Goal: Task Accomplishment & Management: Manage account settings

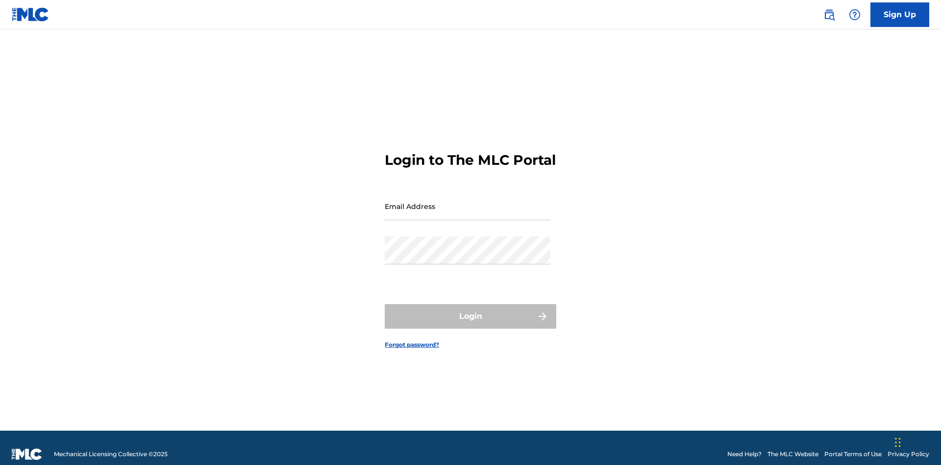
scroll to position [13, 0]
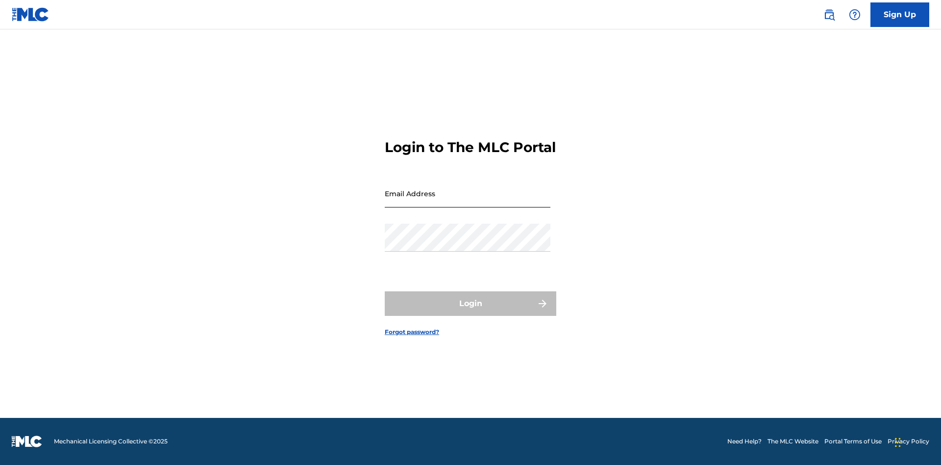
click at [467, 201] on input "Email Address" at bounding box center [468, 193] width 166 height 28
type input "b42af43d-9781-42f8-925e-95132843d6ef@mailslurp.biz"
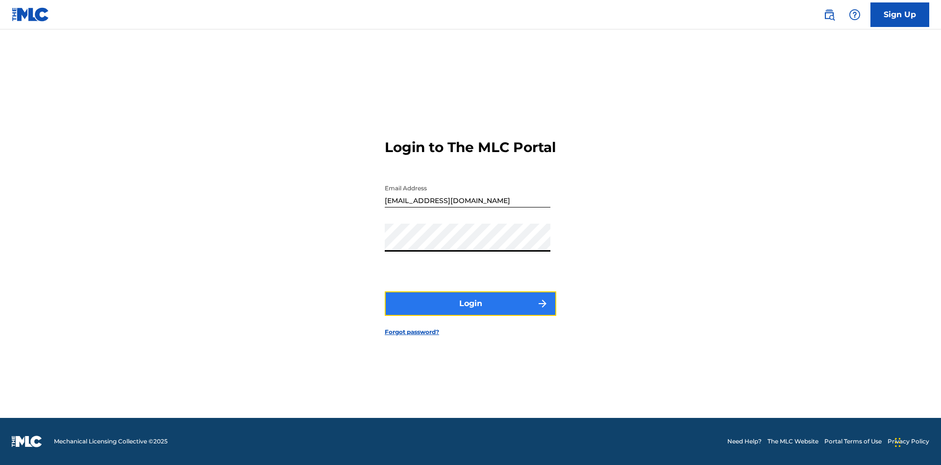
click at [470, 312] on button "Login" at bounding box center [471, 303] width 172 height 25
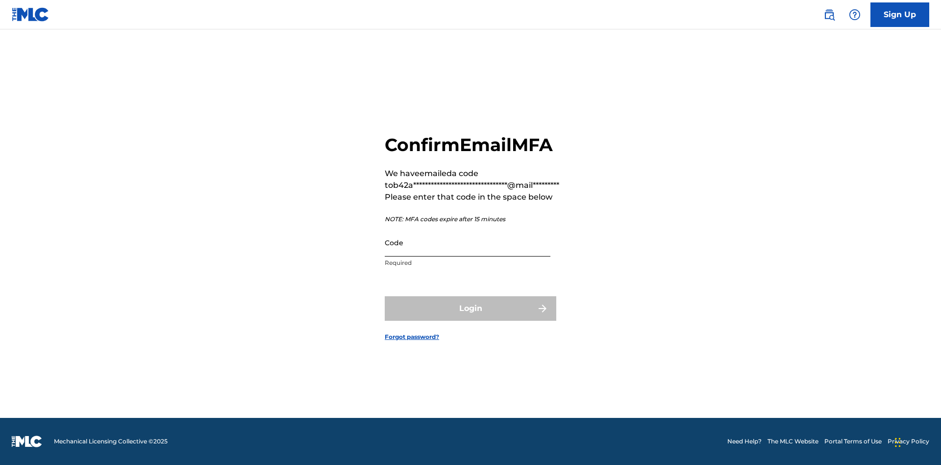
click at [467, 242] on input "Code" at bounding box center [468, 242] width 166 height 28
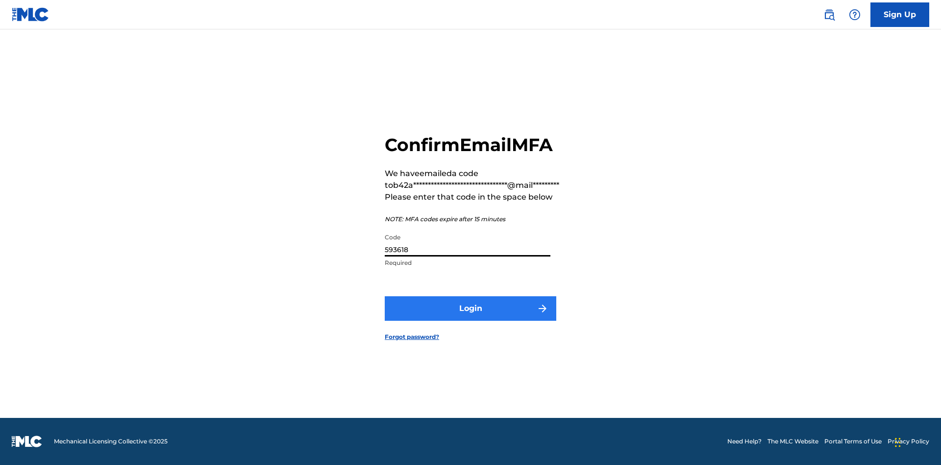
type input "593618"
click at [470, 308] on button "Login" at bounding box center [471, 308] width 172 height 25
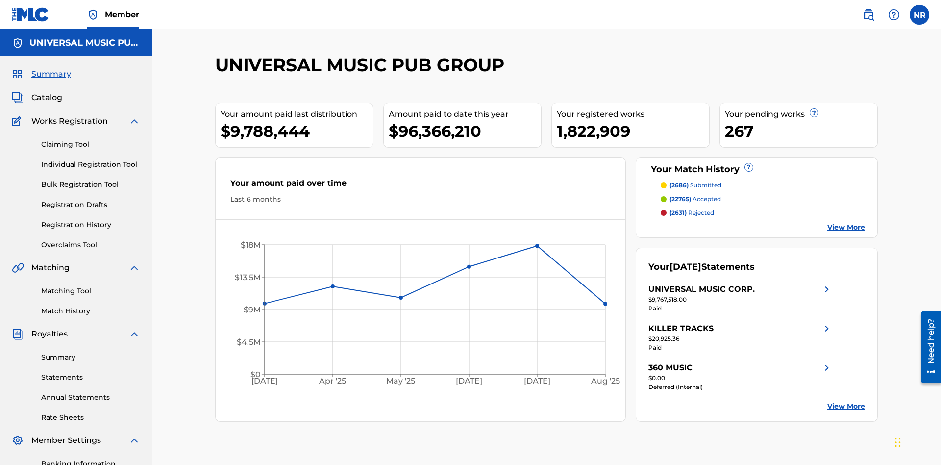
scroll to position [143, 0]
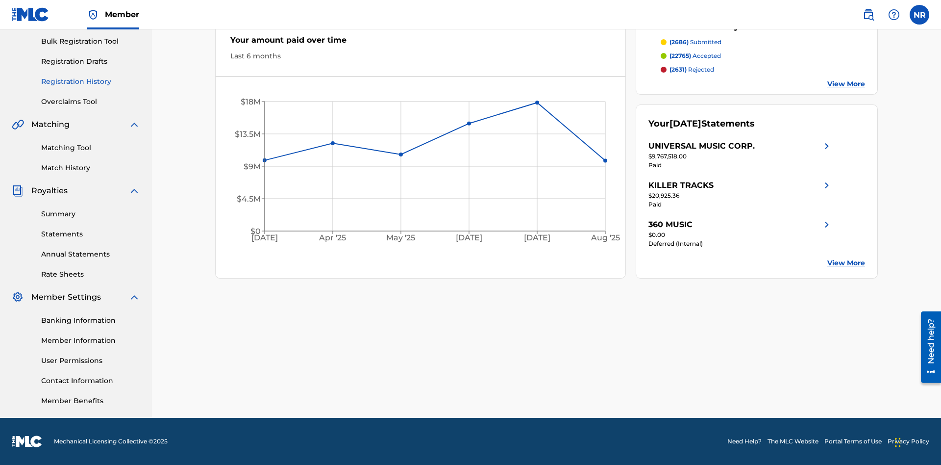
click at [91, 81] on link "Registration History" at bounding box center [90, 81] width 99 height 10
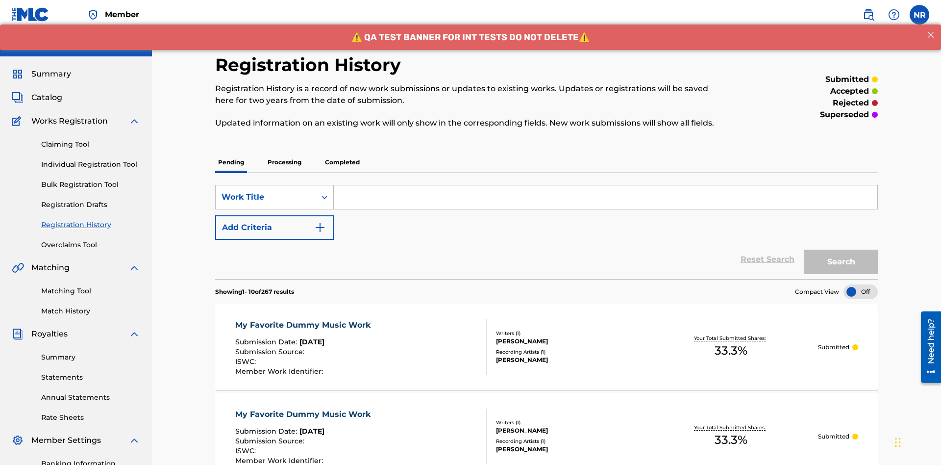
scroll to position [132, 0]
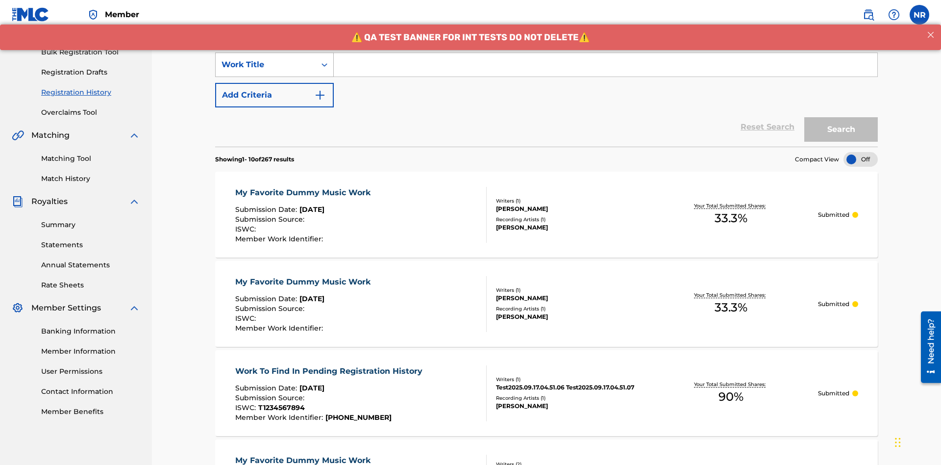
click at [266, 65] on div "Work Title" at bounding box center [265, 65] width 88 height 12
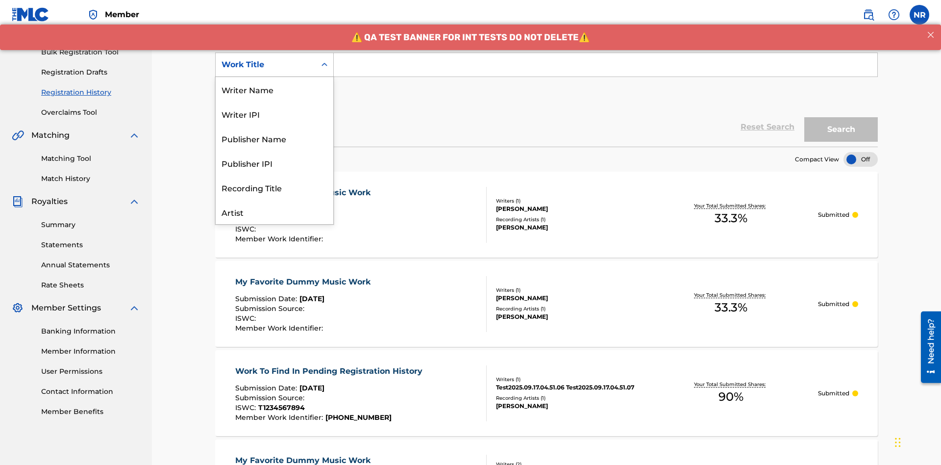
scroll to position [49, 0]
click at [274, 212] on div "Work Title" at bounding box center [275, 211] width 118 height 25
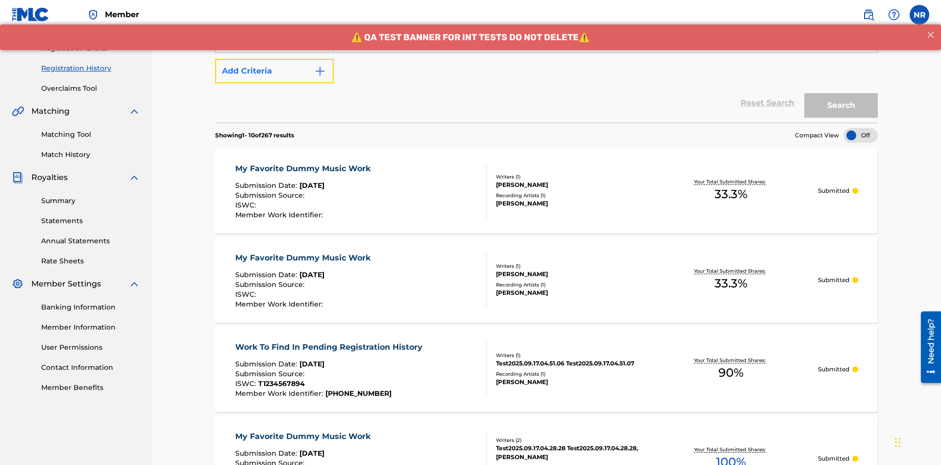
click at [274, 71] on button "Add Criteria" at bounding box center [274, 71] width 119 height 25
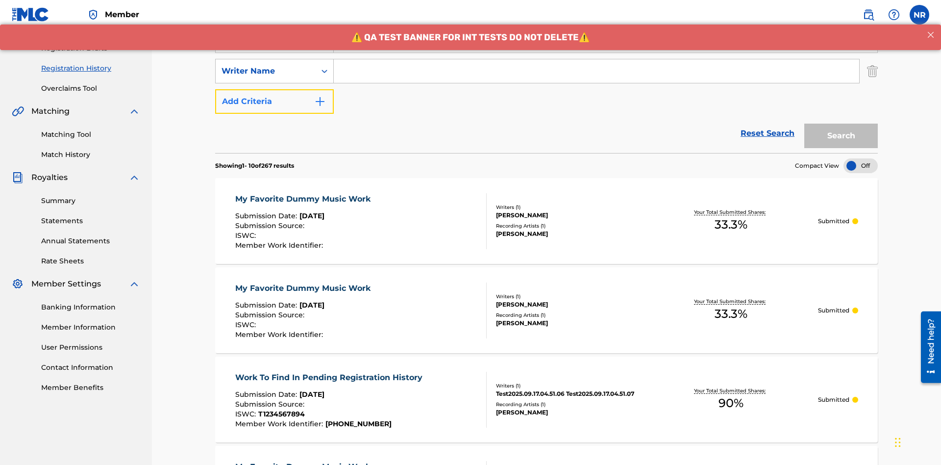
scroll to position [163, 0]
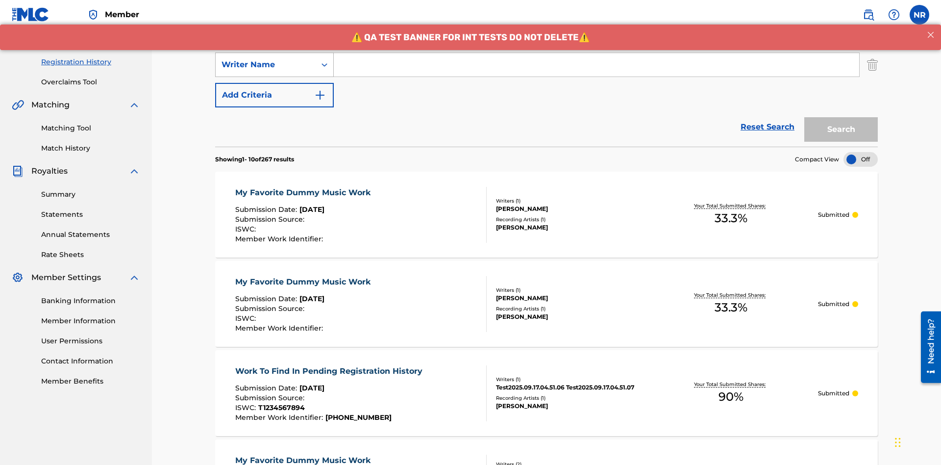
click at [266, 65] on div "Writer Name" at bounding box center [265, 65] width 88 height 12
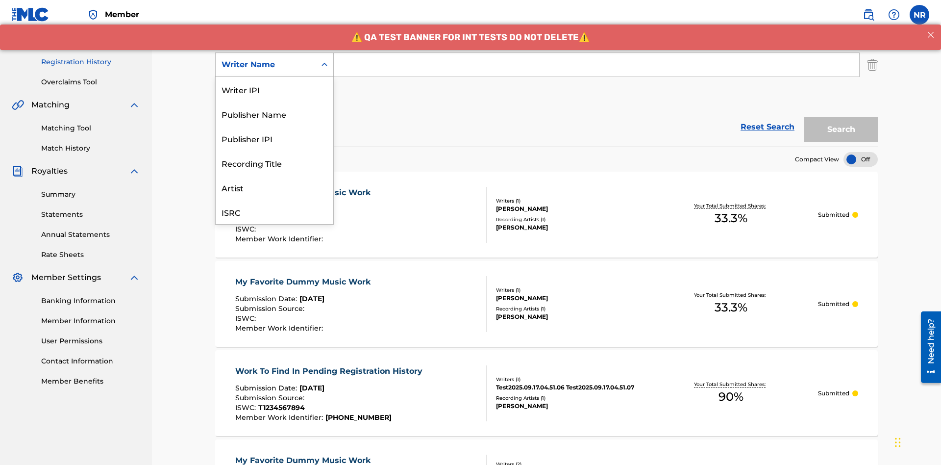
scroll to position [25, 0]
click at [274, 138] on div "Recording Title" at bounding box center [275, 138] width 118 height 25
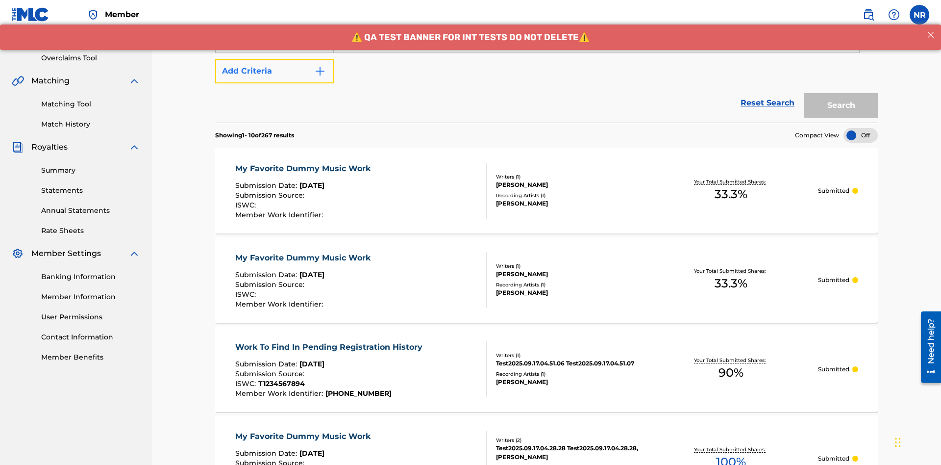
click at [274, 71] on button "Add Criteria" at bounding box center [274, 71] width 119 height 25
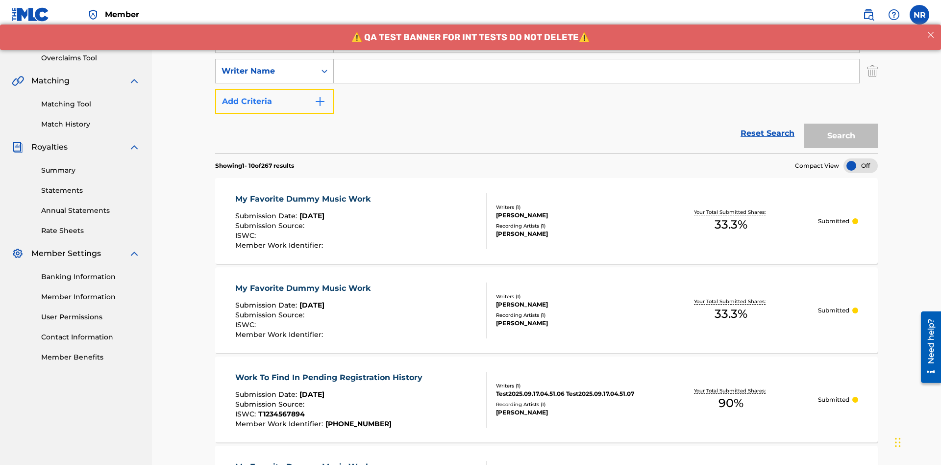
scroll to position [193, 0]
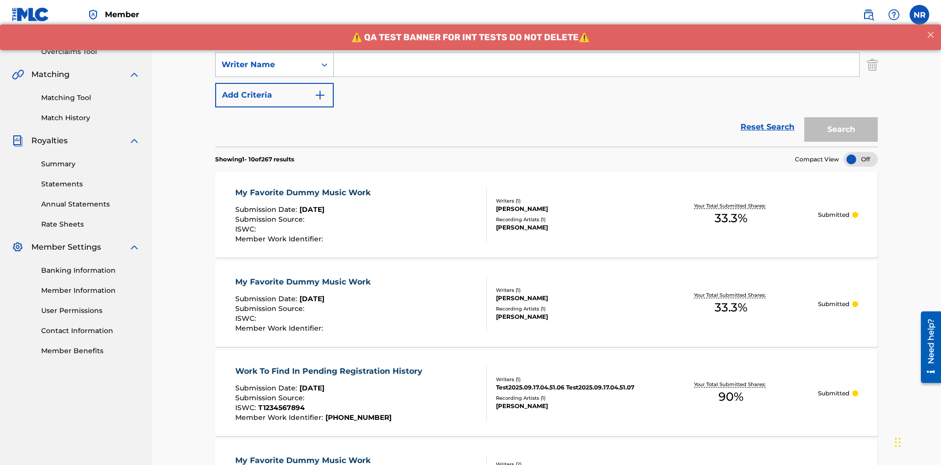
click at [266, 65] on div "Writer Name" at bounding box center [265, 65] width 88 height 12
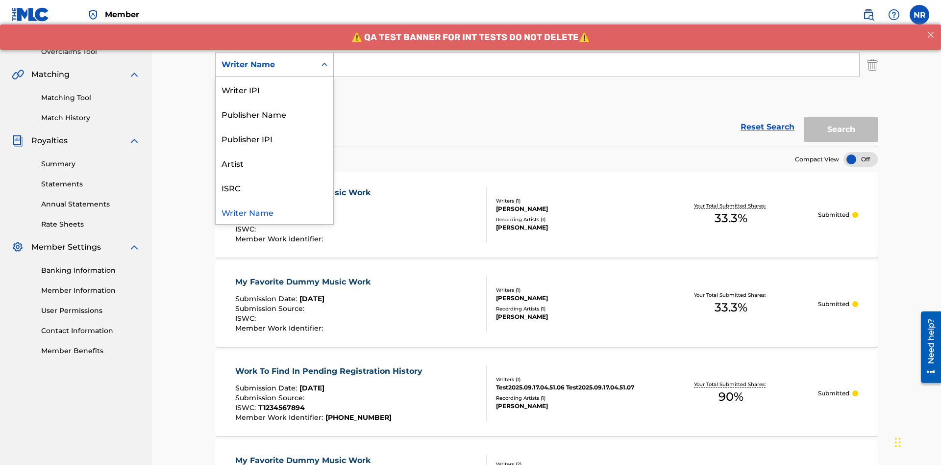
click at [274, 187] on div "ISRC" at bounding box center [275, 187] width 118 height 25
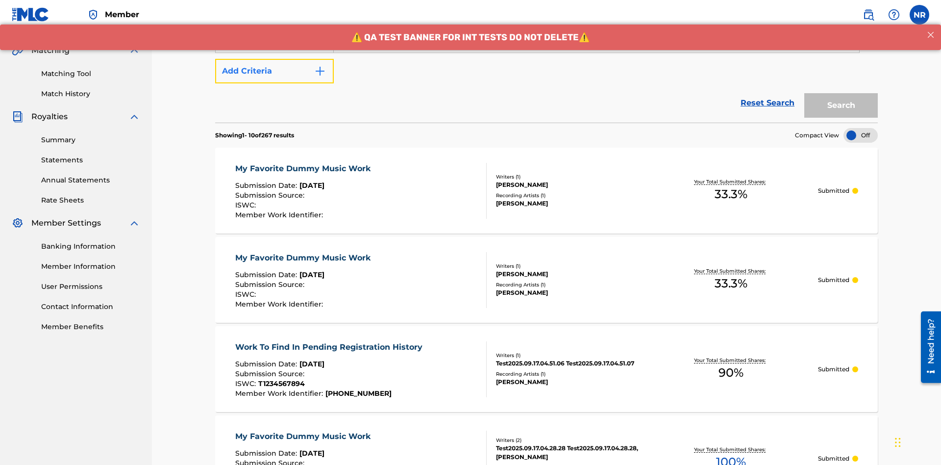
click at [274, 71] on button "Add Criteria" at bounding box center [274, 71] width 119 height 25
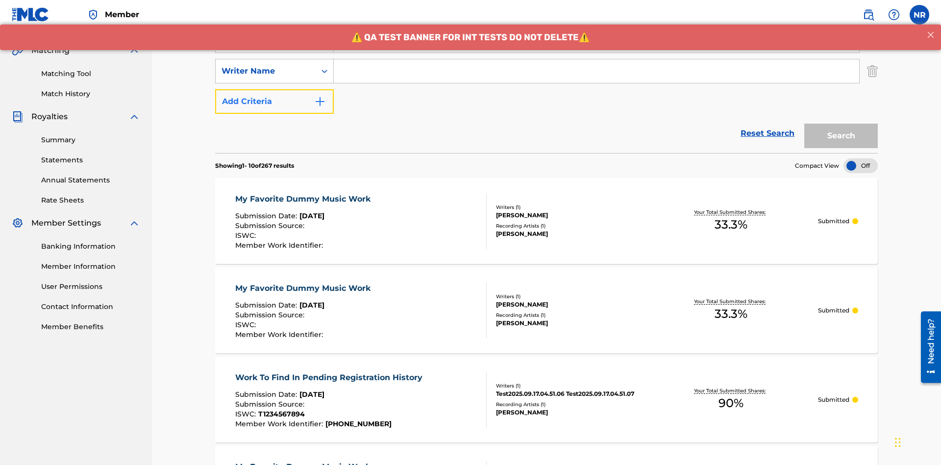
scroll to position [223, 0]
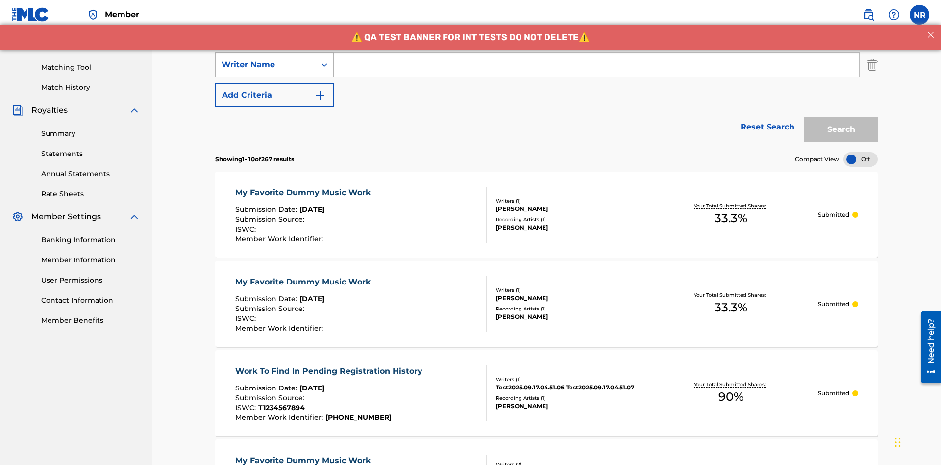
click at [266, 65] on div "Writer Name" at bounding box center [265, 65] width 88 height 12
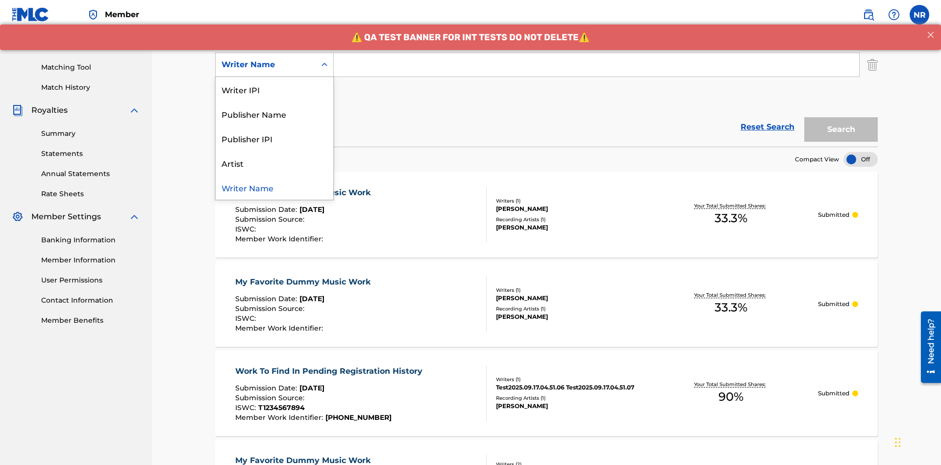
click at [274, 187] on div "Writer Name" at bounding box center [275, 187] width 118 height 25
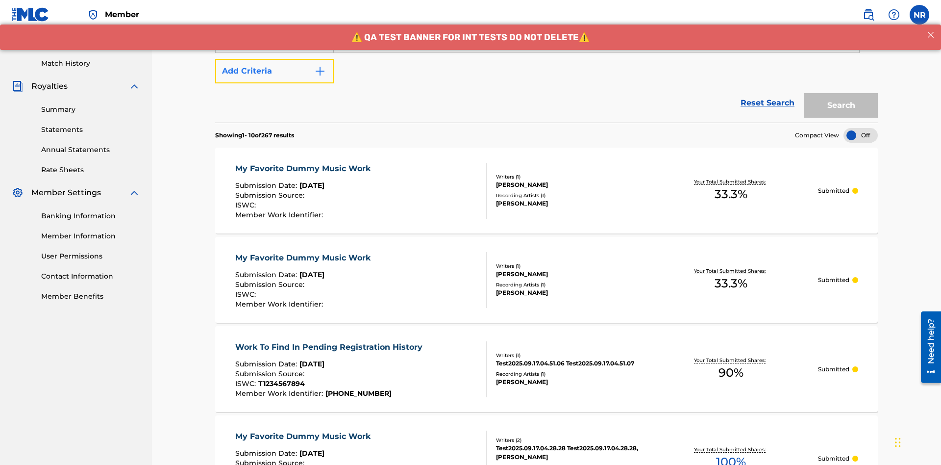
click at [274, 71] on button "Add Criteria" at bounding box center [274, 71] width 119 height 25
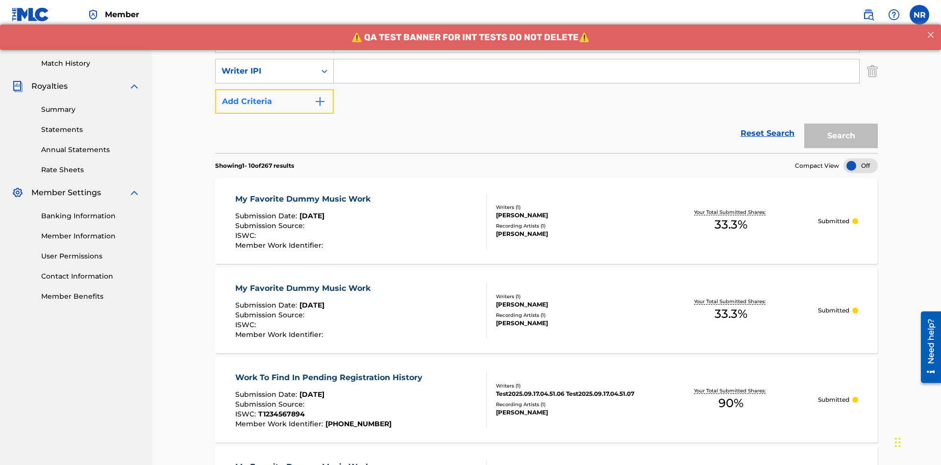
scroll to position [254, 0]
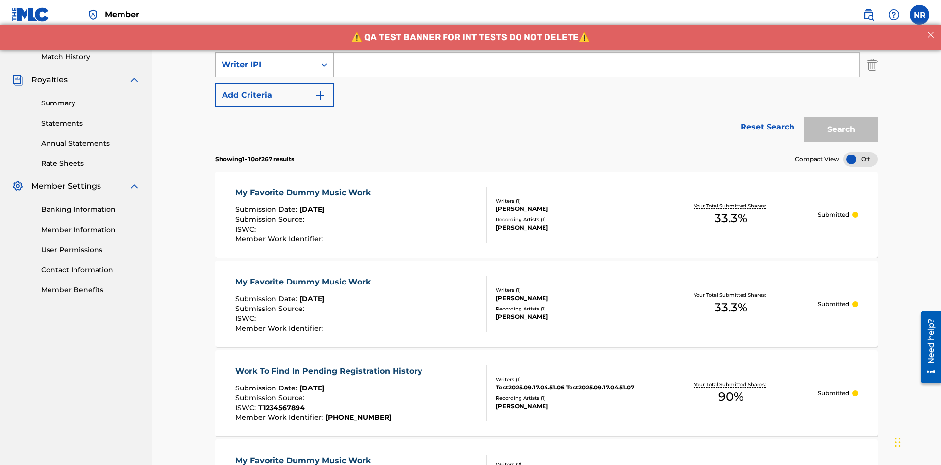
click at [266, 65] on div "Writer IPI" at bounding box center [265, 65] width 88 height 12
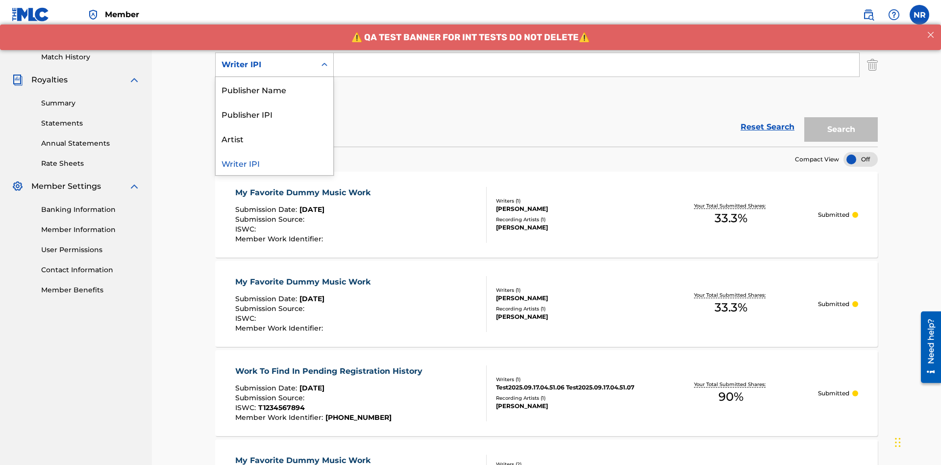
click at [274, 89] on div "Publisher Name" at bounding box center [275, 89] width 118 height 25
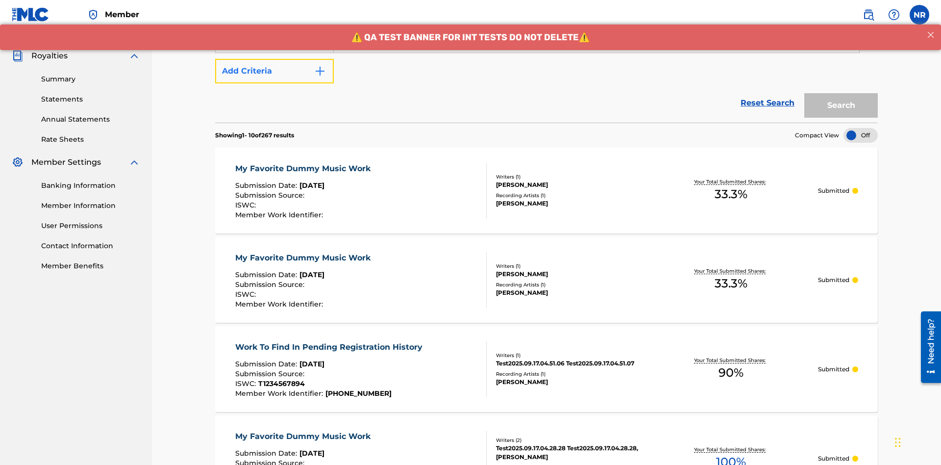
click at [274, 71] on button "Add Criteria" at bounding box center [274, 71] width 119 height 25
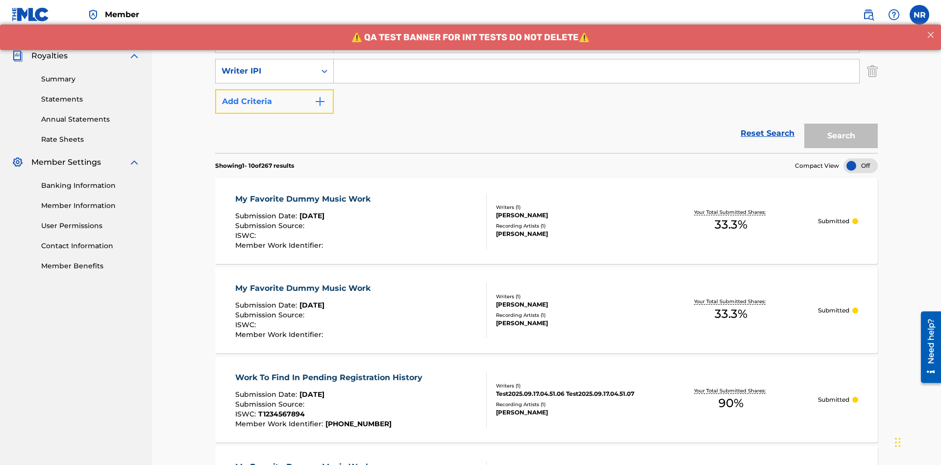
scroll to position [284, 0]
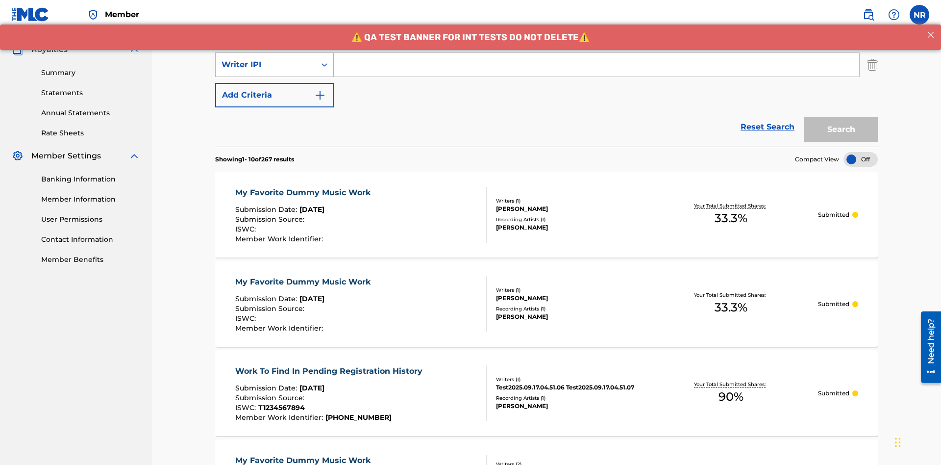
click at [266, 65] on div "Writer IPI" at bounding box center [265, 65] width 88 height 12
click at [274, 89] on div "Publisher IPI" at bounding box center [275, 89] width 118 height 25
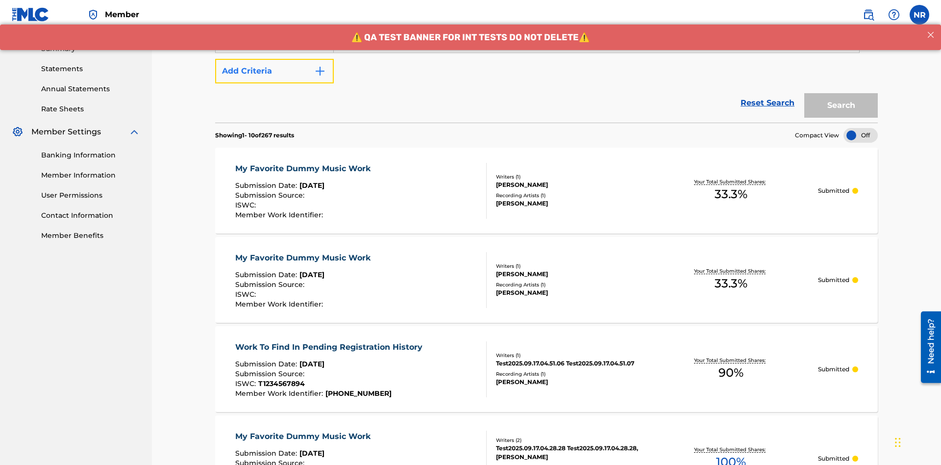
click at [274, 71] on button "Add Criteria" at bounding box center [274, 71] width 119 height 25
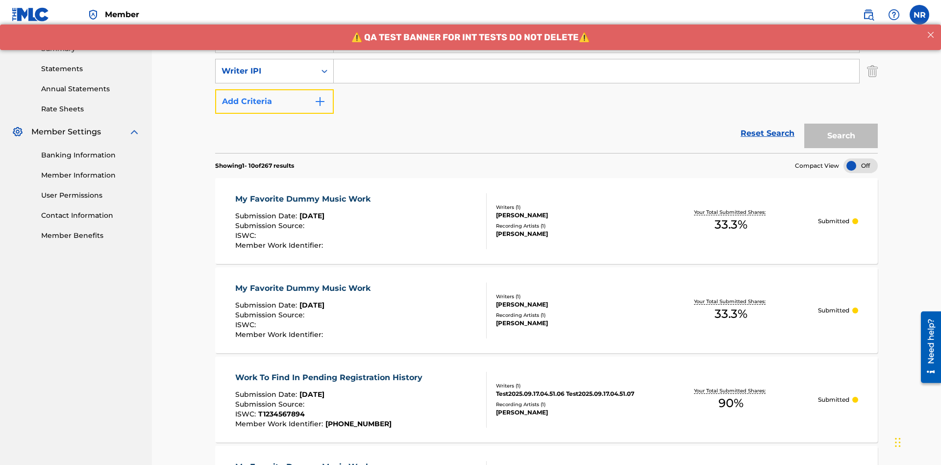
scroll to position [315, 0]
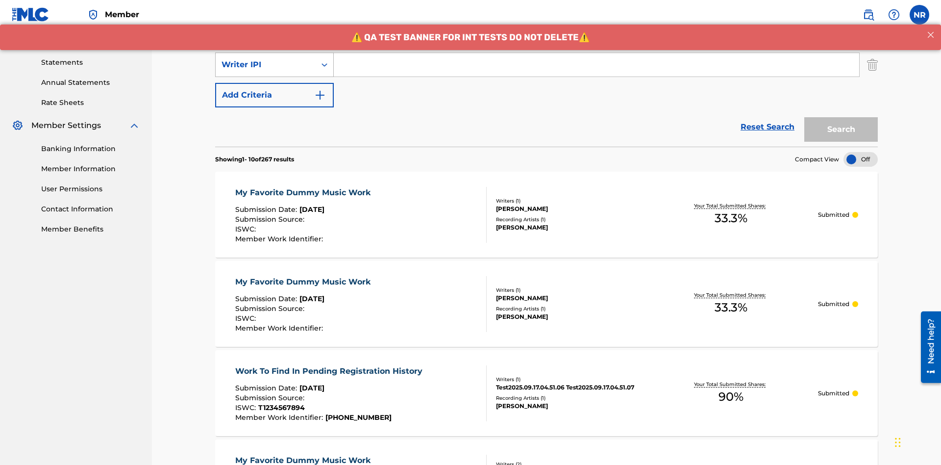
click at [266, 65] on div "Writer IPI" at bounding box center [265, 65] width 88 height 12
click at [274, 89] on div "Artist" at bounding box center [275, 89] width 118 height 25
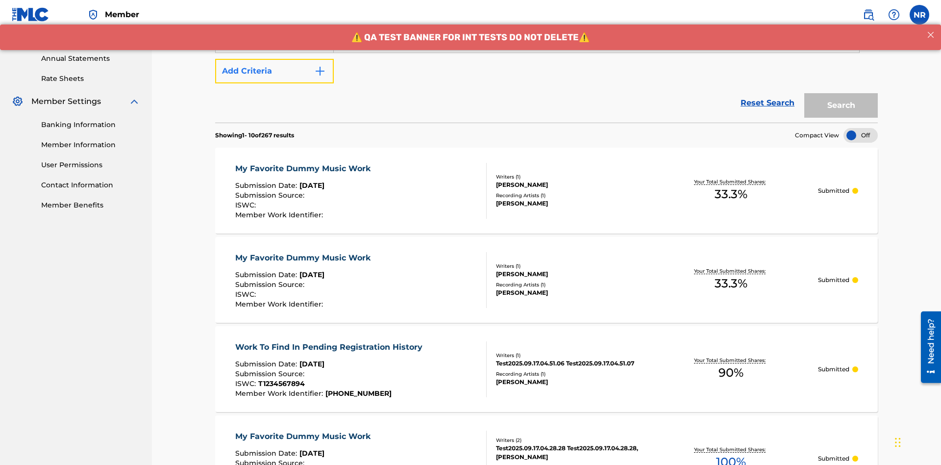
click at [274, 71] on button "Add Criteria" at bounding box center [274, 71] width 119 height 25
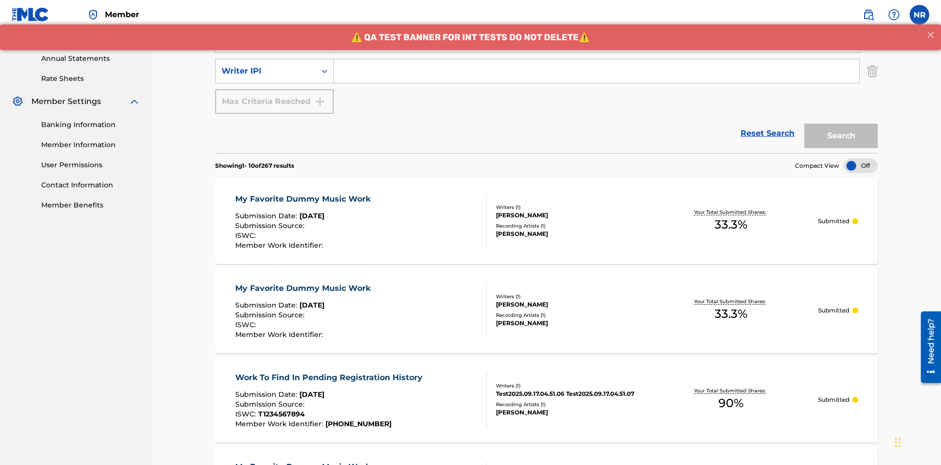
scroll to position [345, 0]
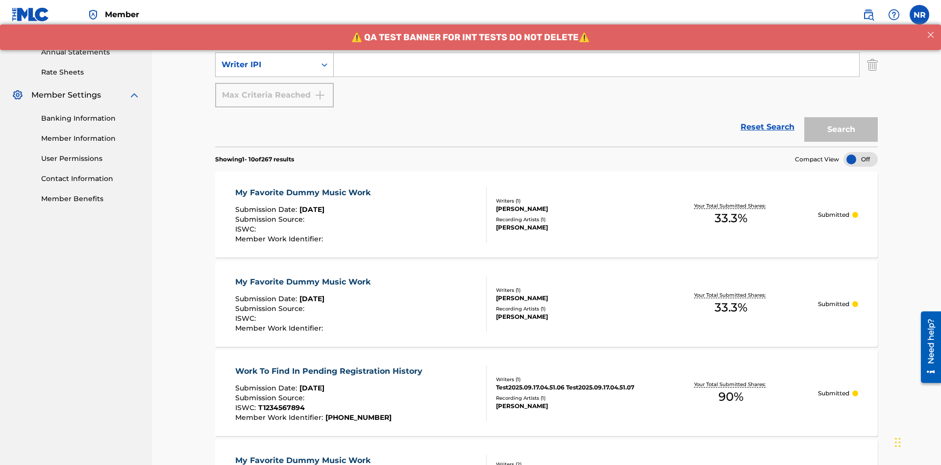
click at [266, 65] on div "Writer IPI" at bounding box center [265, 65] width 88 height 12
click at [274, 89] on div "Writer IPI" at bounding box center [275, 89] width 118 height 25
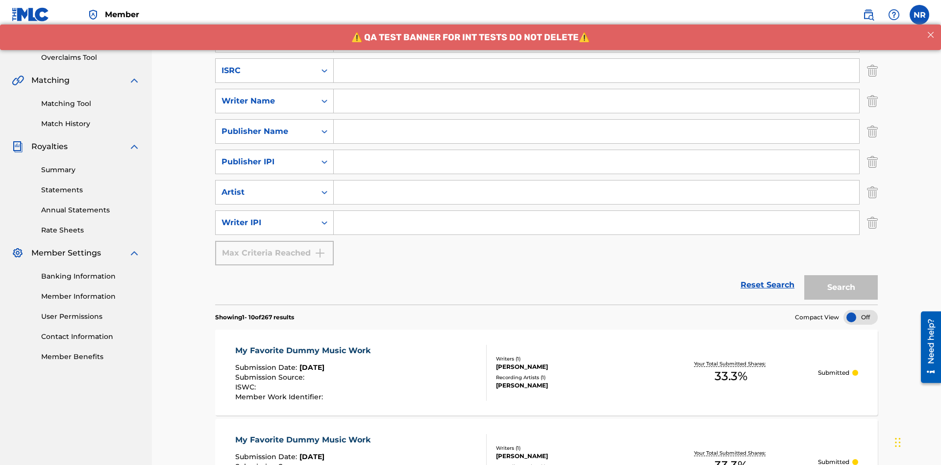
click at [596, 71] on input "Search Form" at bounding box center [596, 71] width 525 height 24
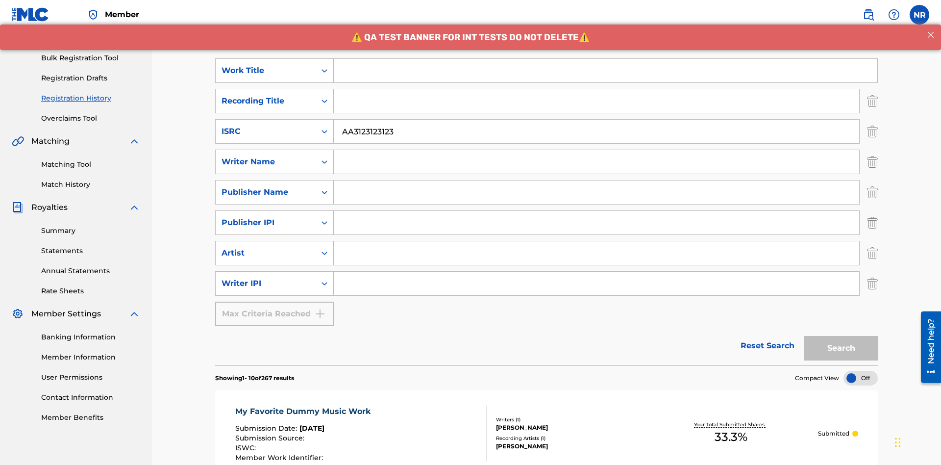
type input "AA3123123123"
click at [605, 71] on input "Search Form" at bounding box center [605, 71] width 543 height 24
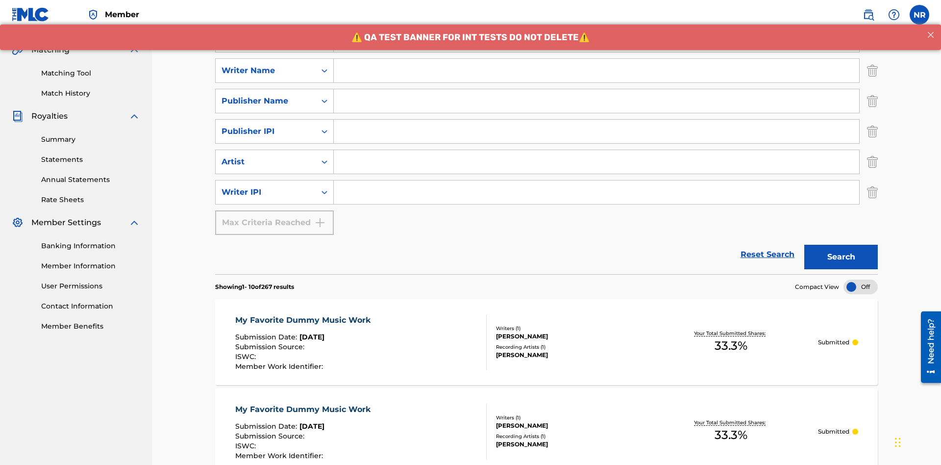
type input "MY FAVORITE DUMMY MUSIC WORK"
click at [596, 71] on input "Search Form" at bounding box center [596, 71] width 525 height 24
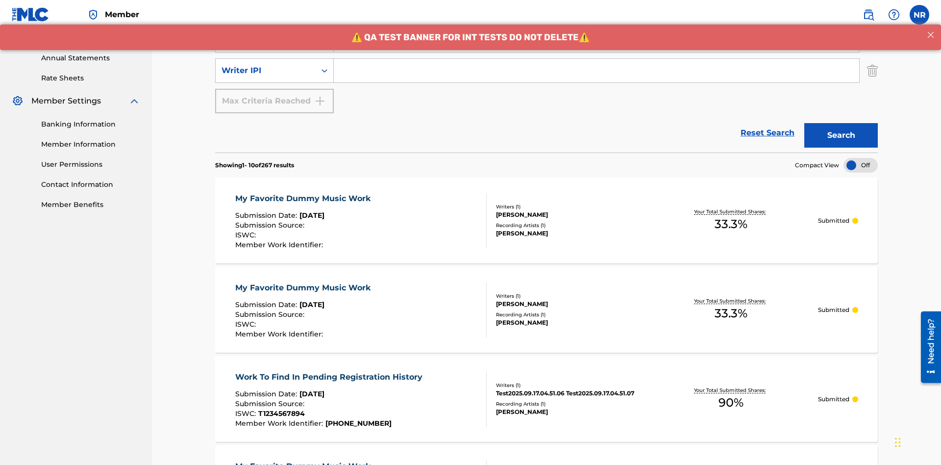
type input "BERKOWITZ"
click at [596, 71] on input "Search Form" at bounding box center [596, 71] width 525 height 24
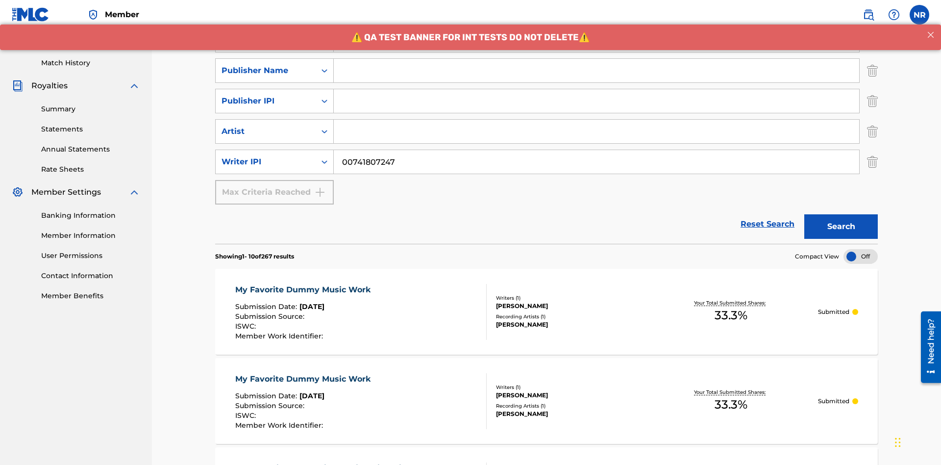
type input "00741807247"
click at [596, 71] on input "Search Form" at bounding box center [596, 71] width 525 height 24
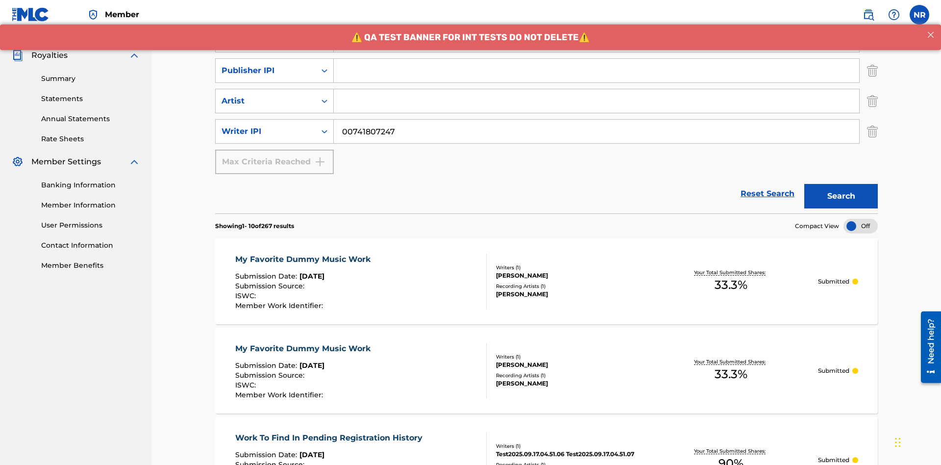
type input "CALACA"
click at [596, 71] on input "Search Form" at bounding box center [596, 71] width 525 height 24
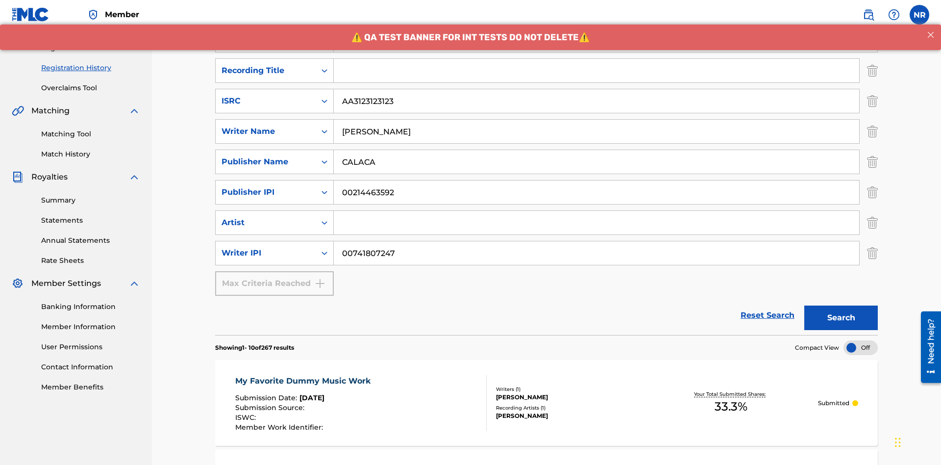
type input "00214463592"
click at [596, 71] on input "Search Form" at bounding box center [596, 71] width 525 height 24
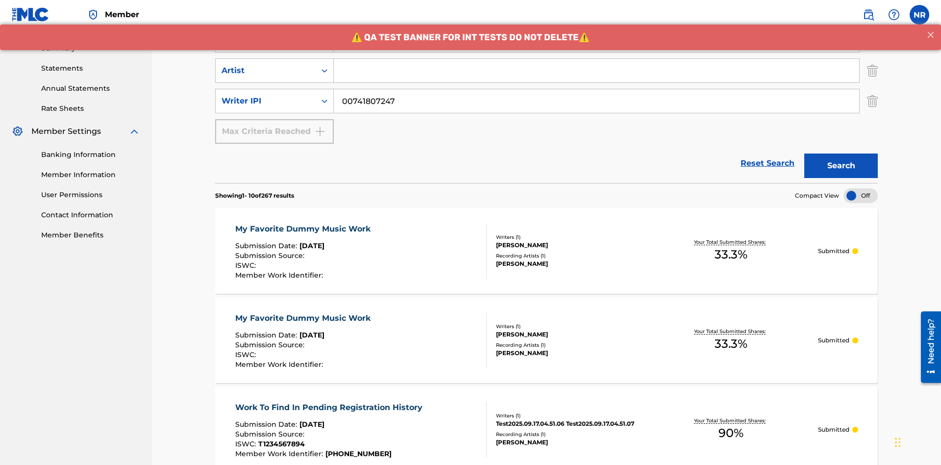
type input "Best Song Ever"
click at [596, 71] on input "Search Form" at bounding box center [596, 71] width 525 height 24
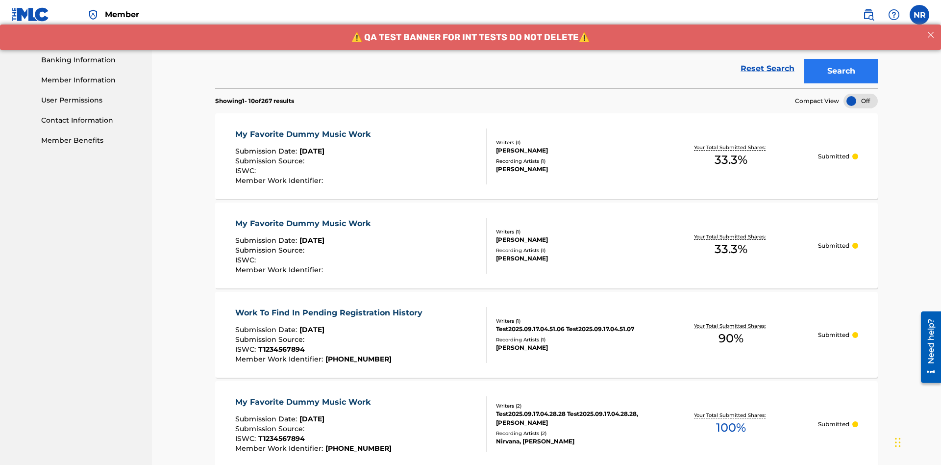
type input "Joe Lewis"
click at [841, 71] on button "Search" at bounding box center [841, 71] width 74 height 25
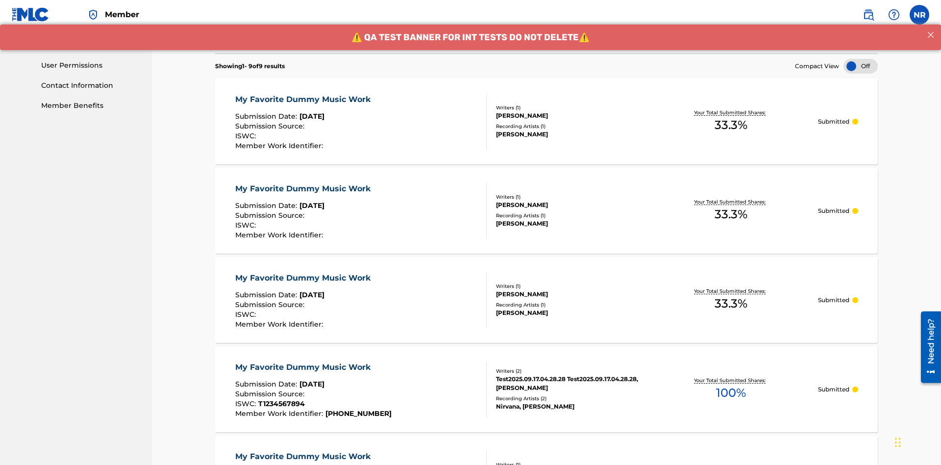
scroll to position [472, 0]
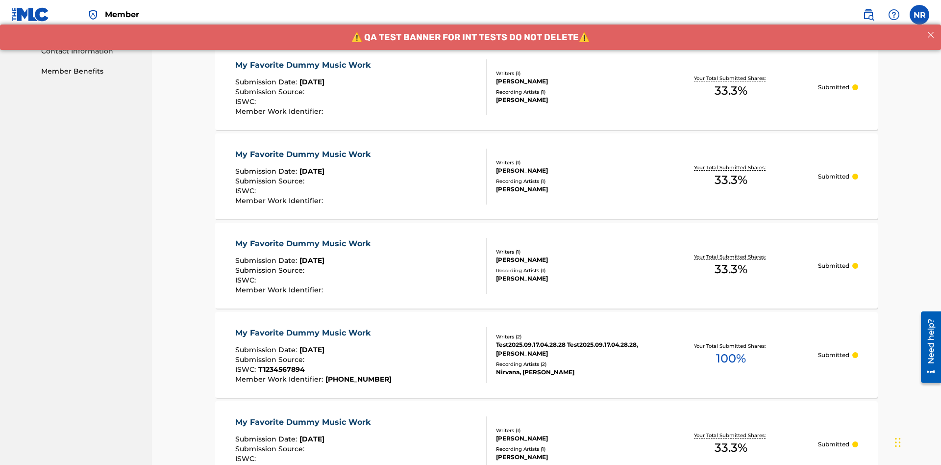
click at [304, 65] on div "My Favorite Dummy Music Work" at bounding box center [305, 65] width 140 height 12
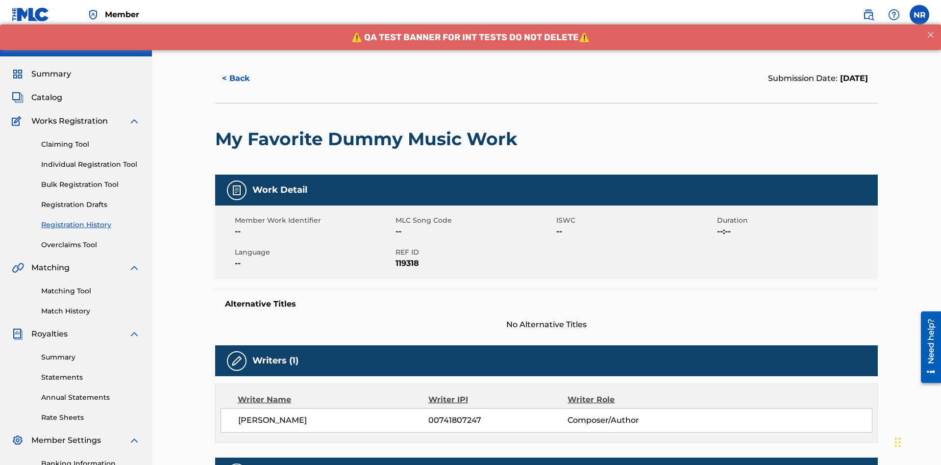
scroll to position [289, 0]
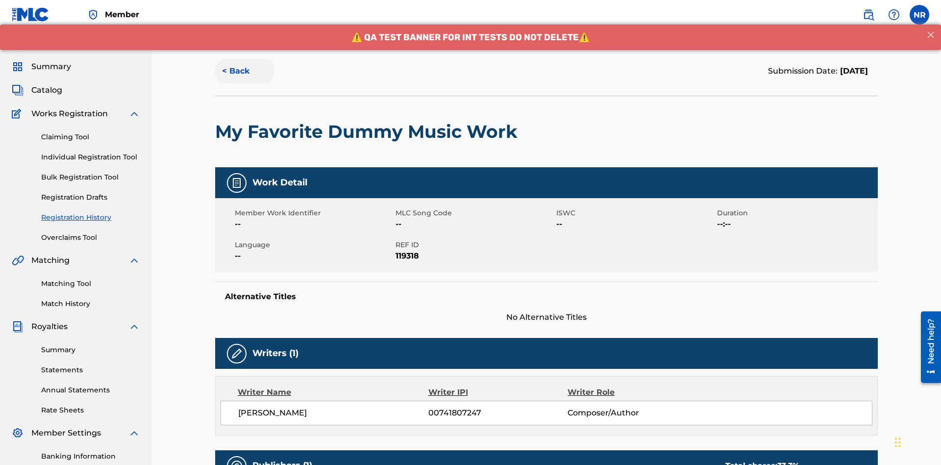
click at [245, 71] on button "< Back" at bounding box center [244, 71] width 59 height 25
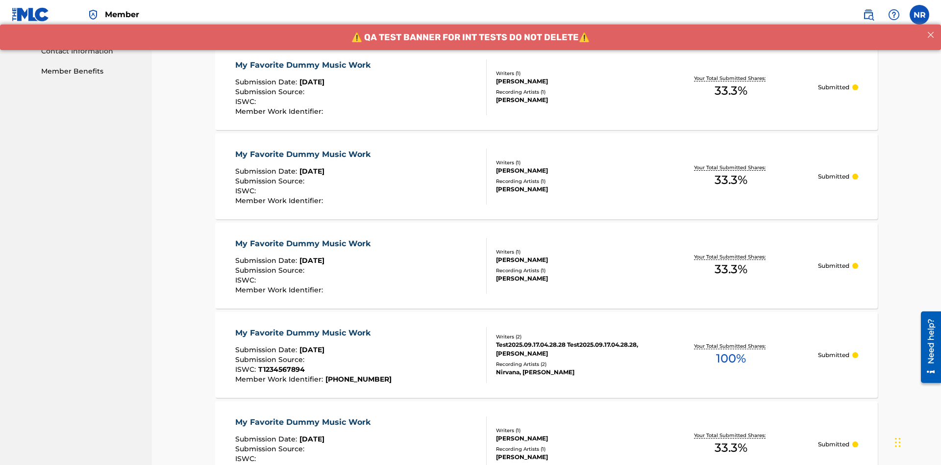
scroll to position [93, 0]
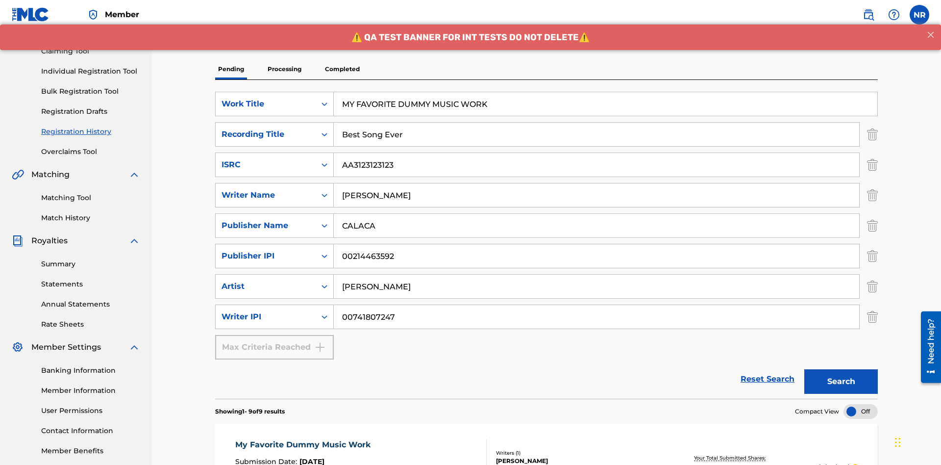
click at [284, 69] on p "Processing" at bounding box center [285, 69] width 40 height 21
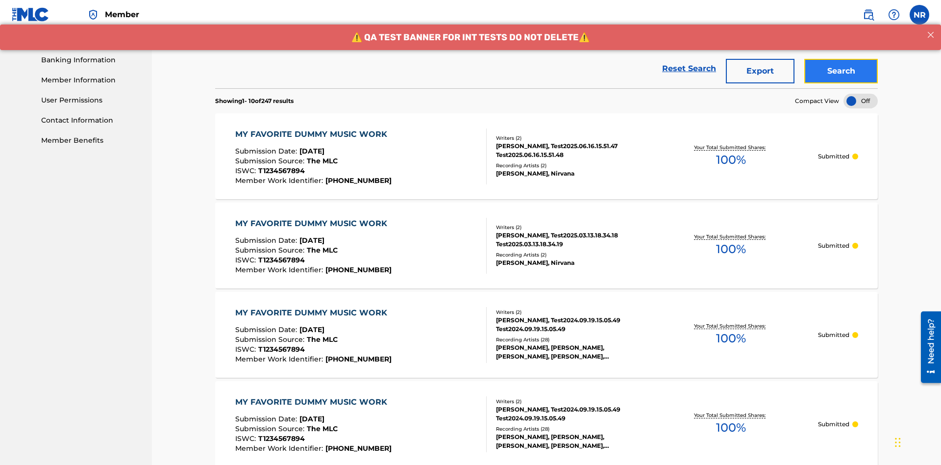
click at [841, 71] on button "Search" at bounding box center [841, 71] width 74 height 25
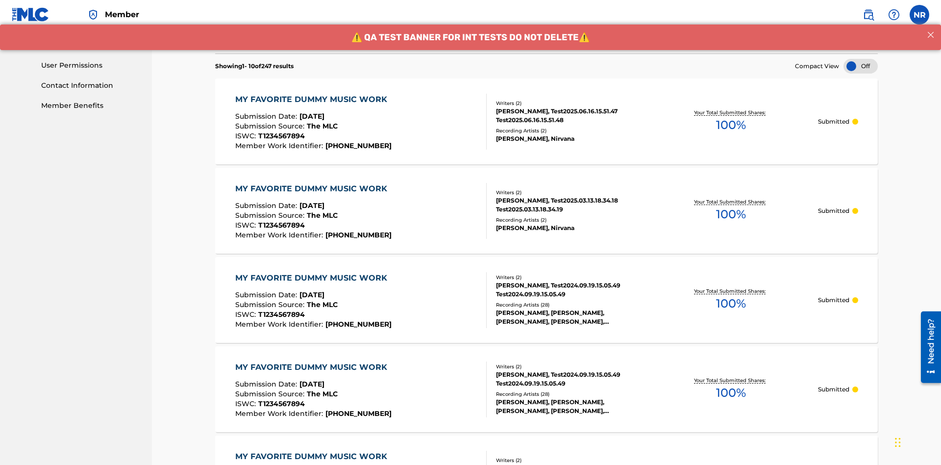
scroll to position [472, 0]
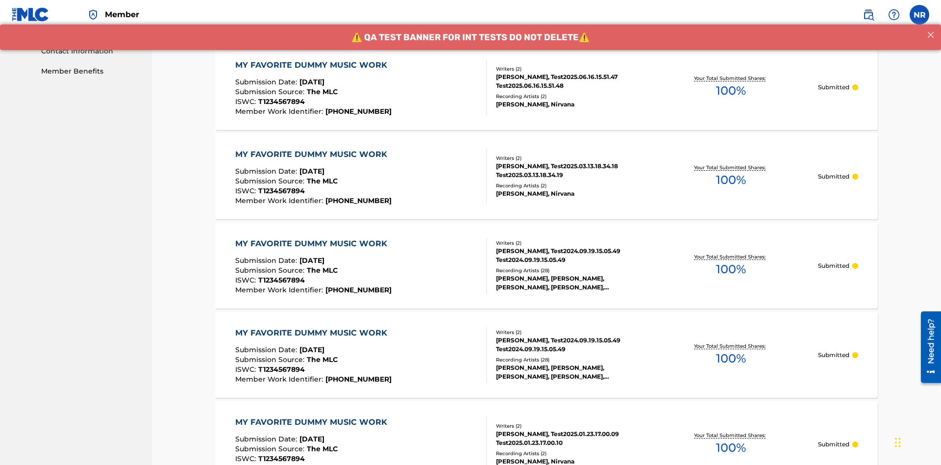
click at [312, 65] on div "MY FAVORITE DUMMY MUSIC WORK" at bounding box center [313, 65] width 157 height 12
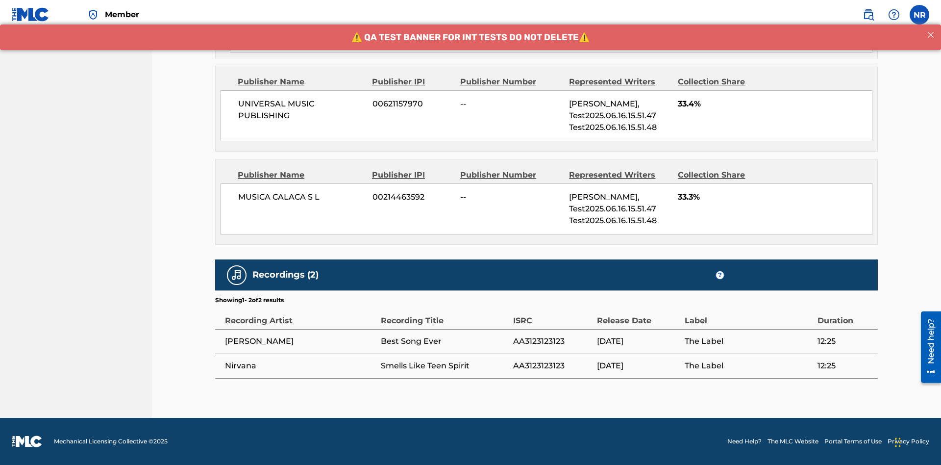
scroll to position [542, 0]
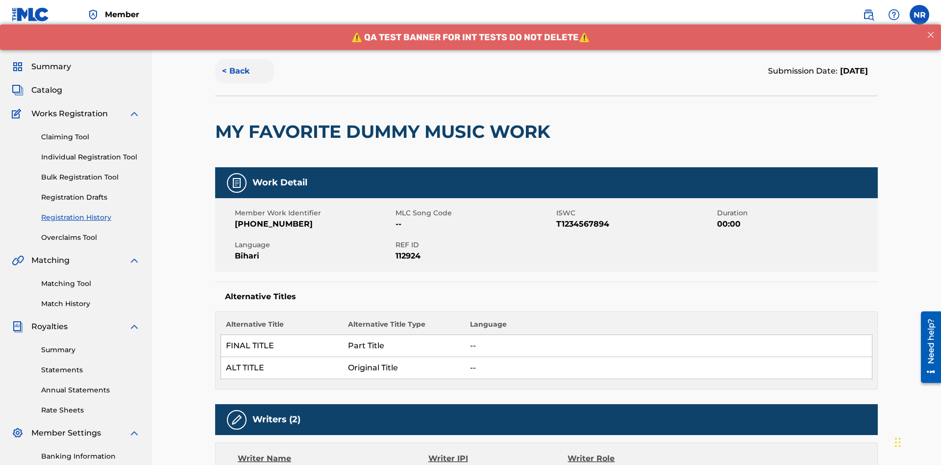
click at [245, 71] on button "< Back" at bounding box center [244, 71] width 59 height 25
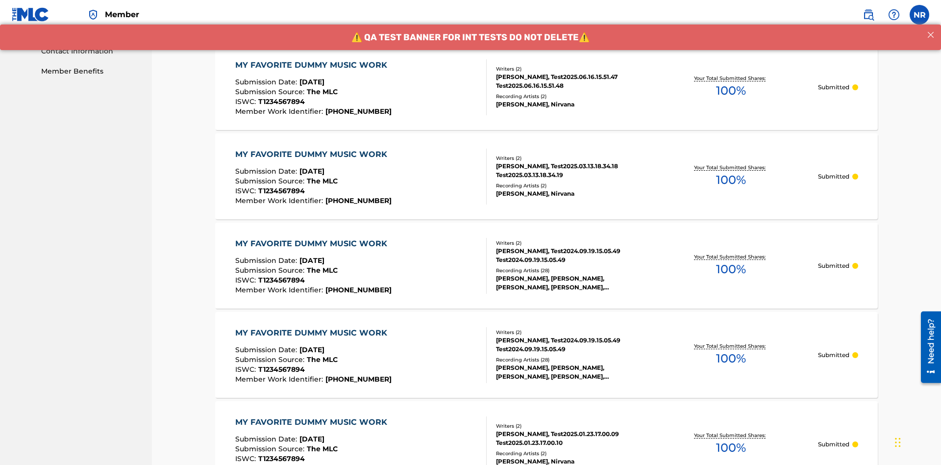
scroll to position [403, 0]
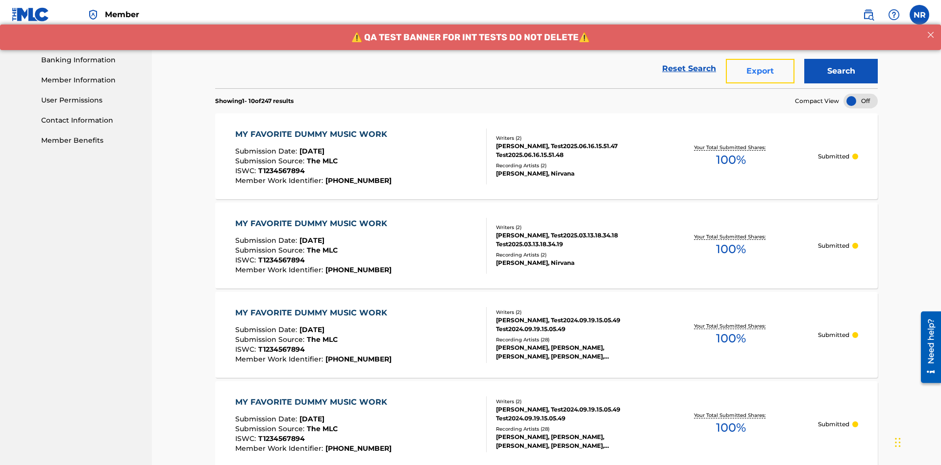
click at [760, 71] on button "Export" at bounding box center [760, 71] width 69 height 25
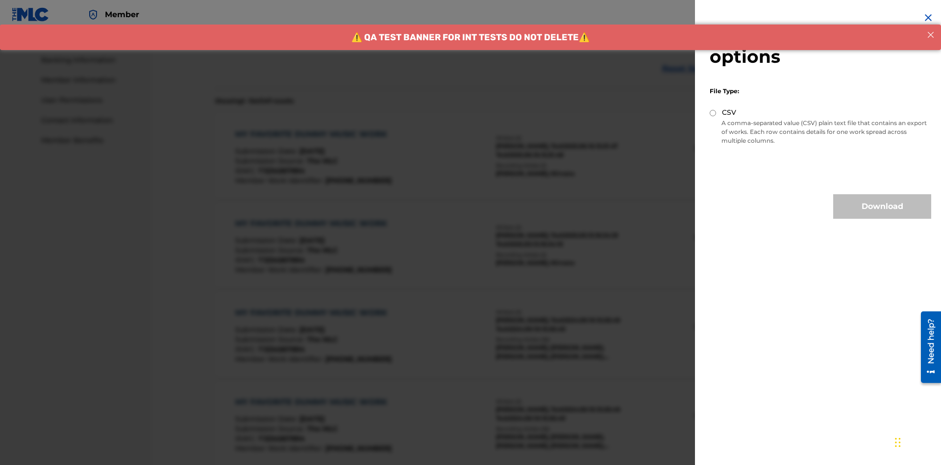
click at [713, 113] on input "CSV" at bounding box center [713, 113] width 6 height 6
radio input "true"
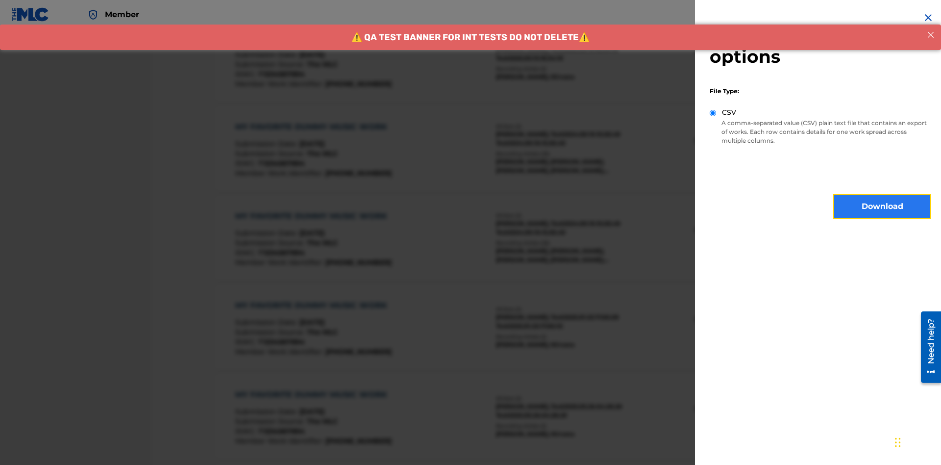
click at [882, 206] on button "Download" at bounding box center [882, 206] width 98 height 25
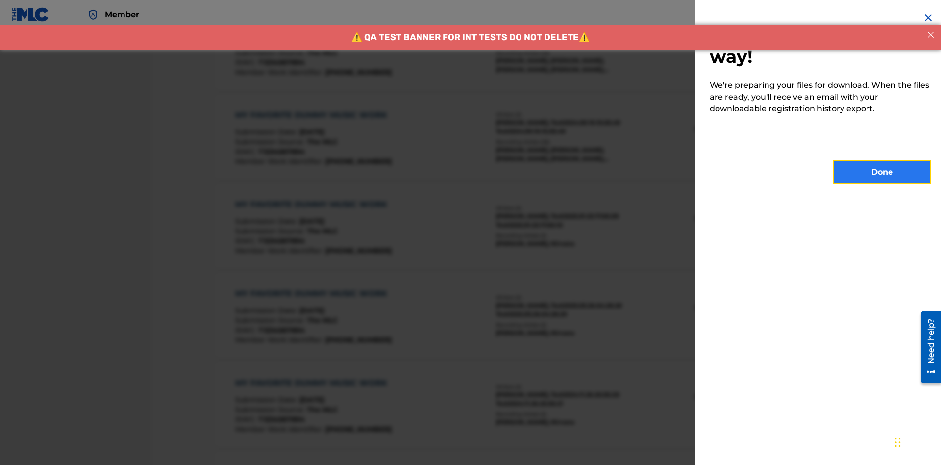
click at [882, 172] on button "Done" at bounding box center [882, 172] width 98 height 25
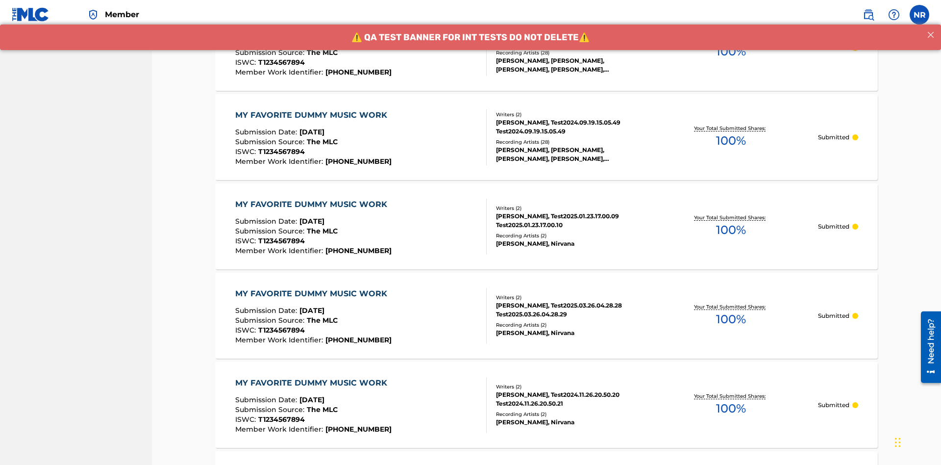
scroll to position [93, 0]
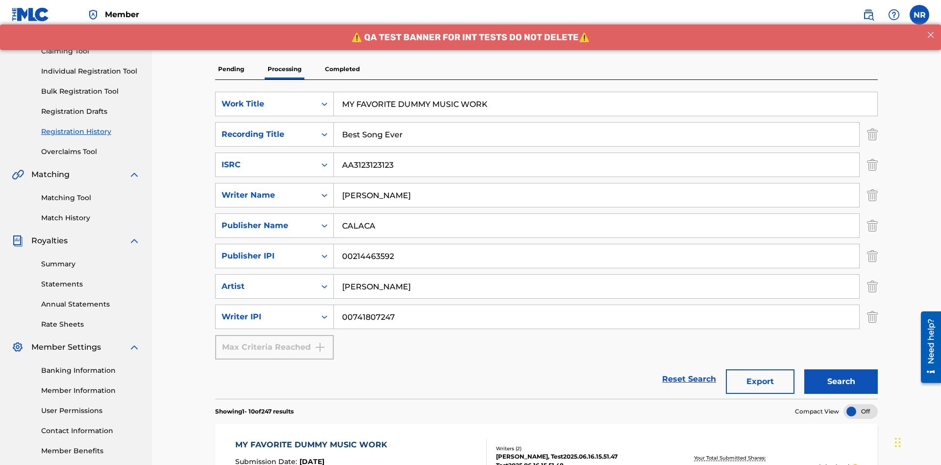
click at [342, 69] on p "Completed" at bounding box center [342, 69] width 41 height 21
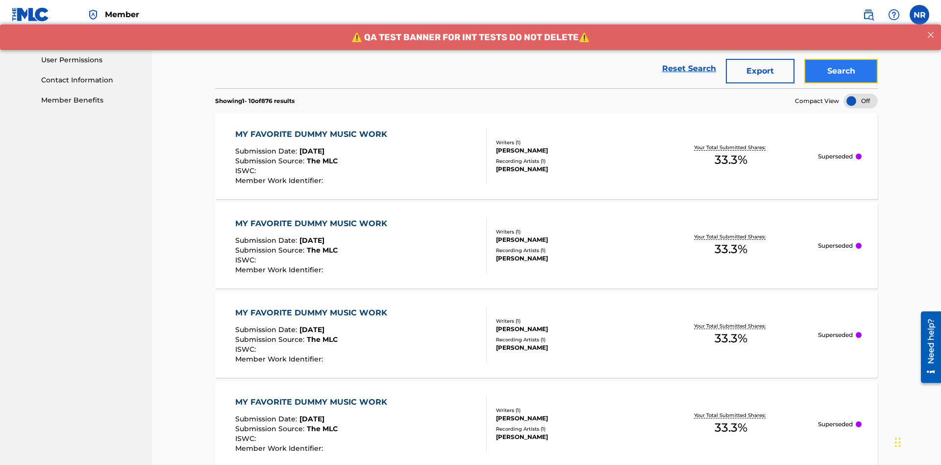
click at [841, 71] on button "Search" at bounding box center [841, 71] width 74 height 25
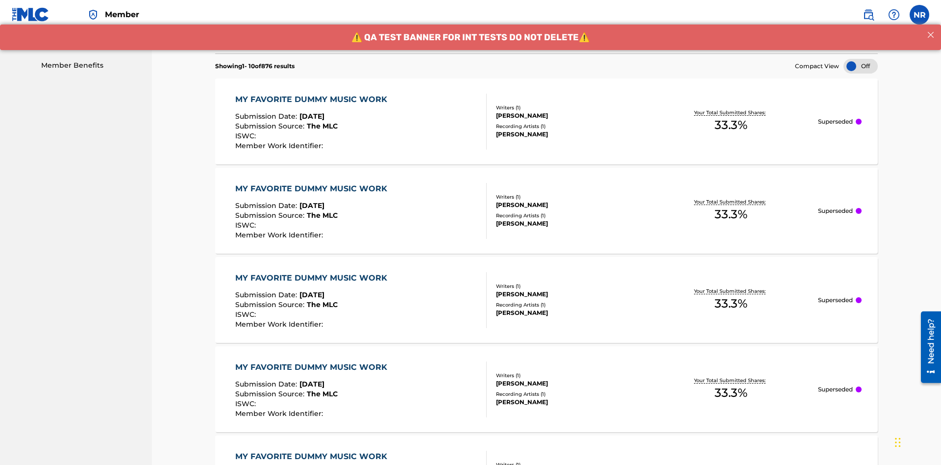
scroll to position [513, 0]
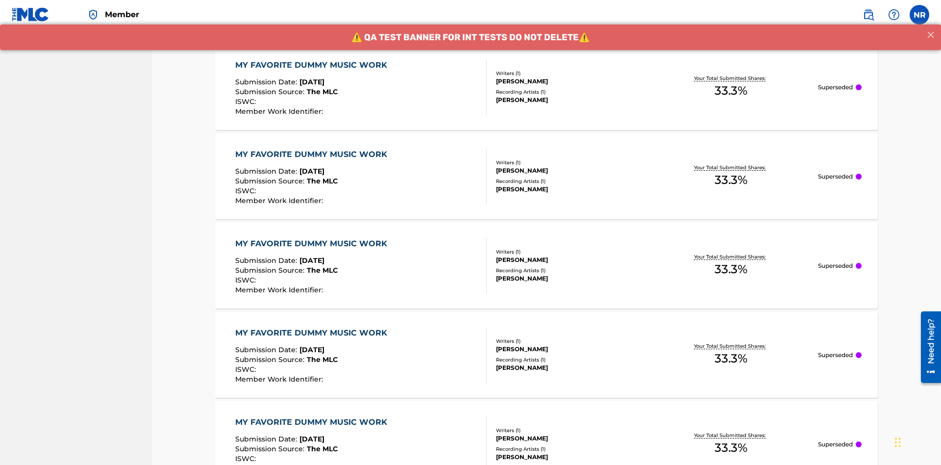
click at [312, 65] on div "MY FAVORITE DUMMY MUSIC WORK" at bounding box center [313, 65] width 157 height 12
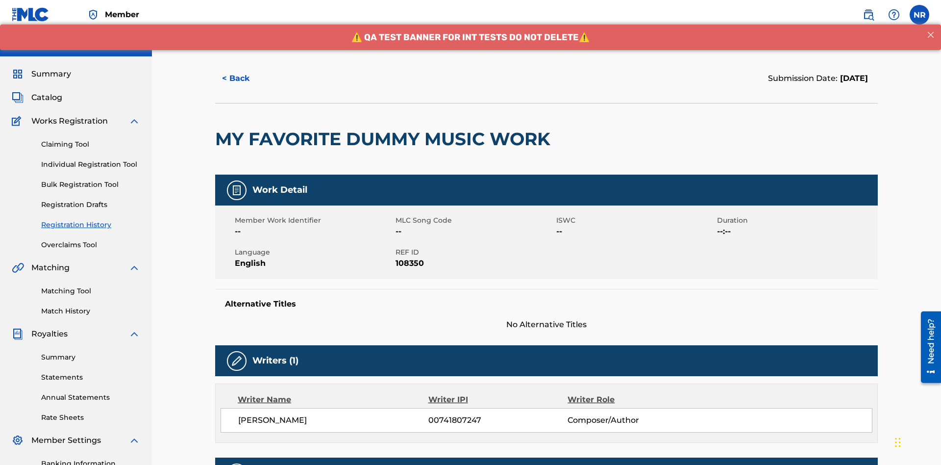
scroll to position [289, 0]
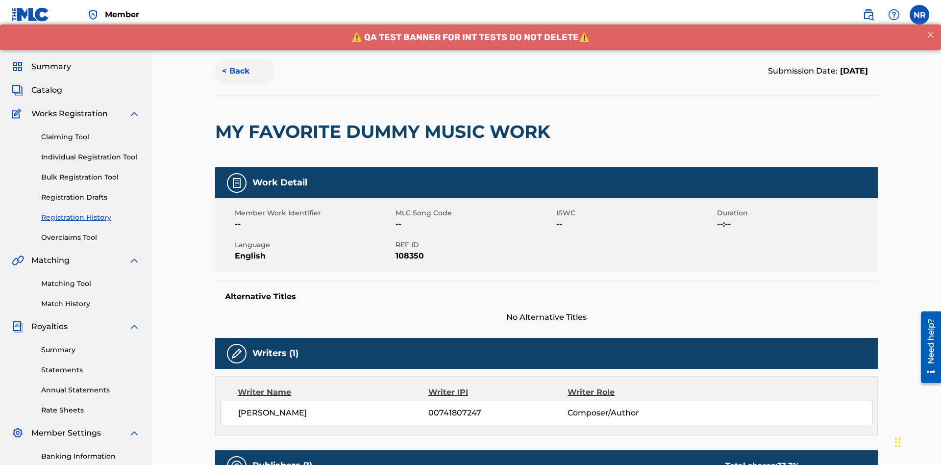
click at [245, 71] on button "< Back" at bounding box center [244, 71] width 59 height 25
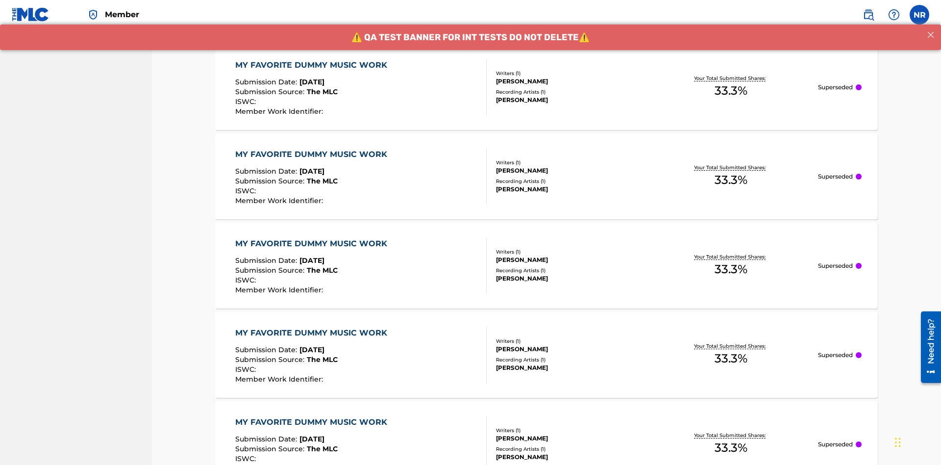
scroll to position [443, 0]
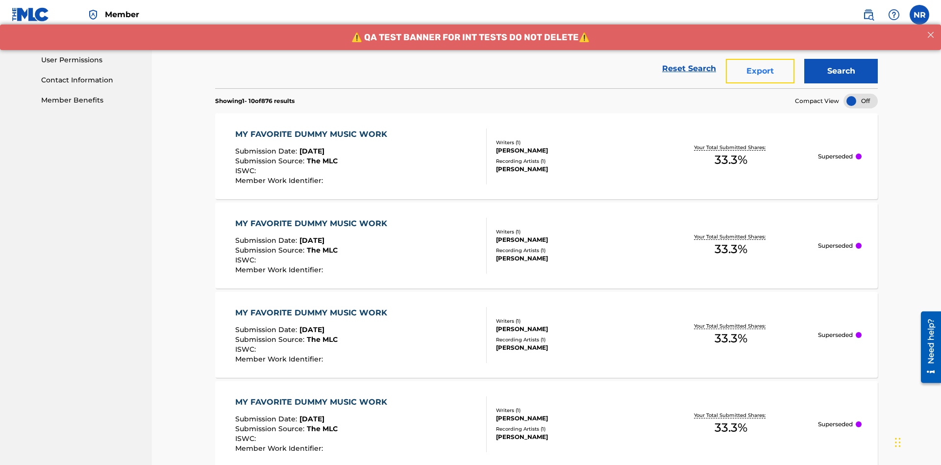
click at [760, 71] on button "Export" at bounding box center [760, 71] width 69 height 25
